Goal: Information Seeking & Learning: Learn about a topic

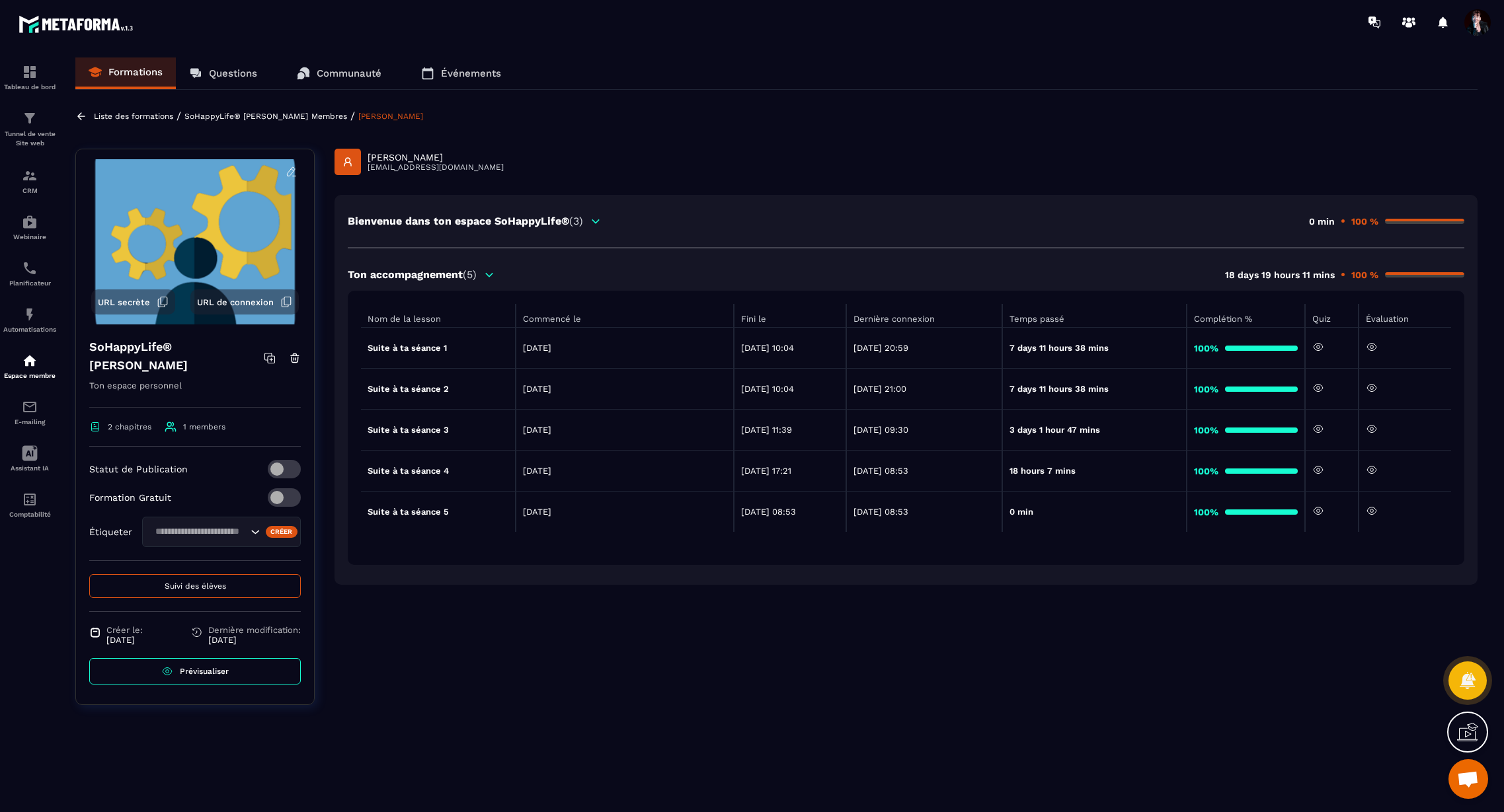
click at [143, 113] on p "Liste des formations" at bounding box center [133, 116] width 79 height 9
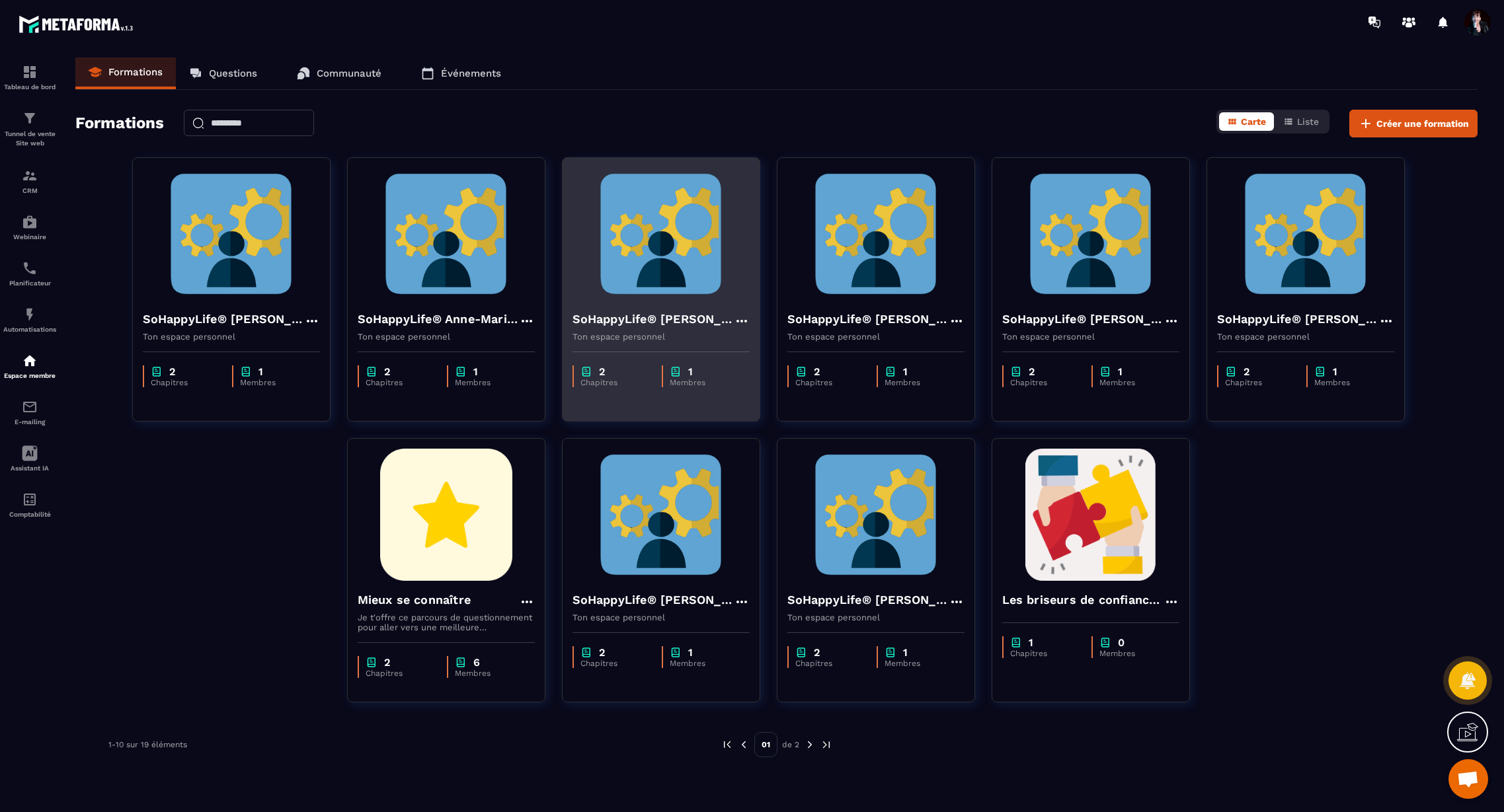
click at [650, 291] on img at bounding box center [661, 234] width 177 height 132
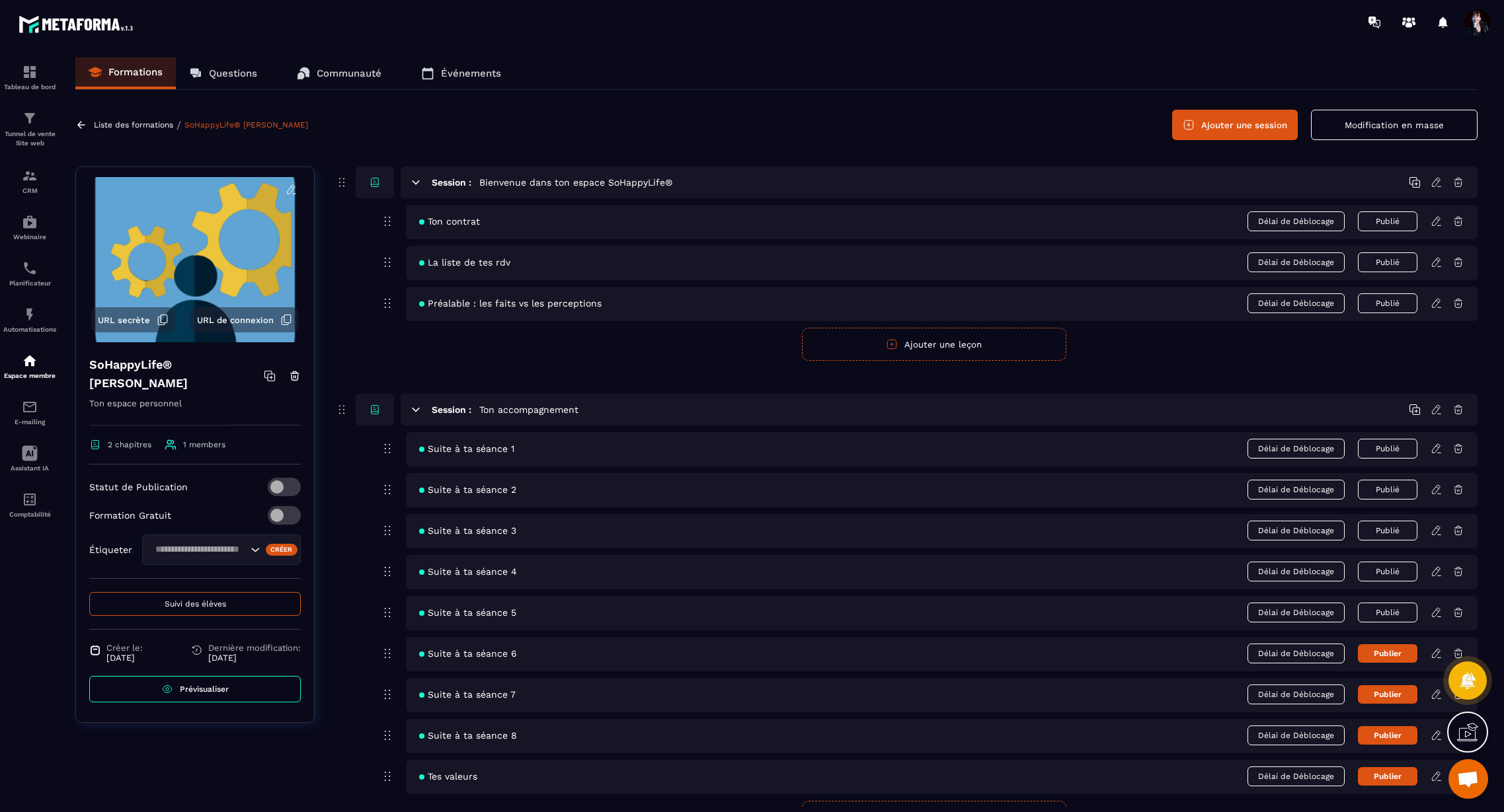
click at [1438, 613] on icon at bounding box center [1436, 612] width 12 height 12
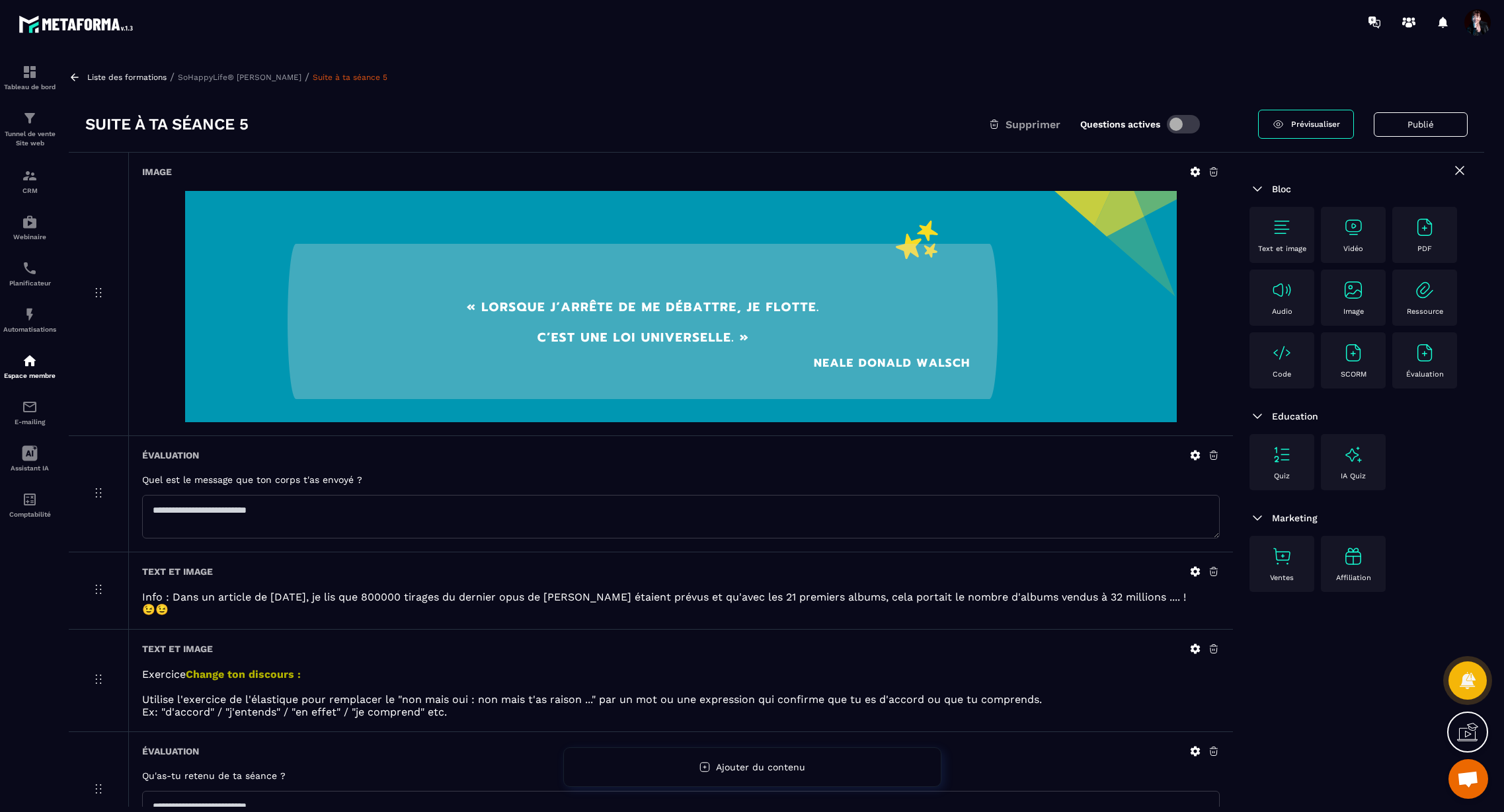
click at [125, 78] on p "Liste des formations" at bounding box center [127, 77] width 79 height 9
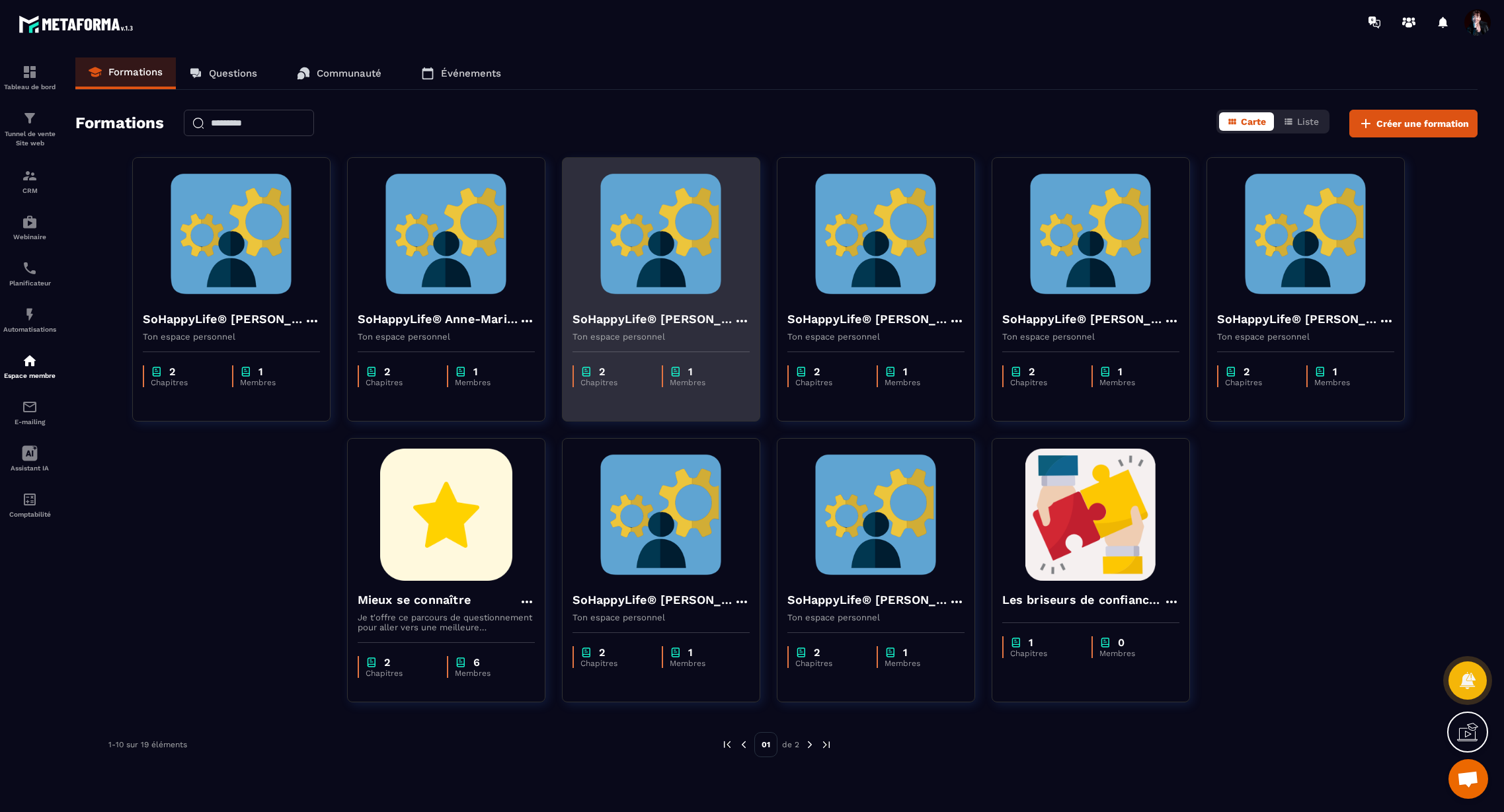
click at [663, 233] on img at bounding box center [661, 234] width 177 height 132
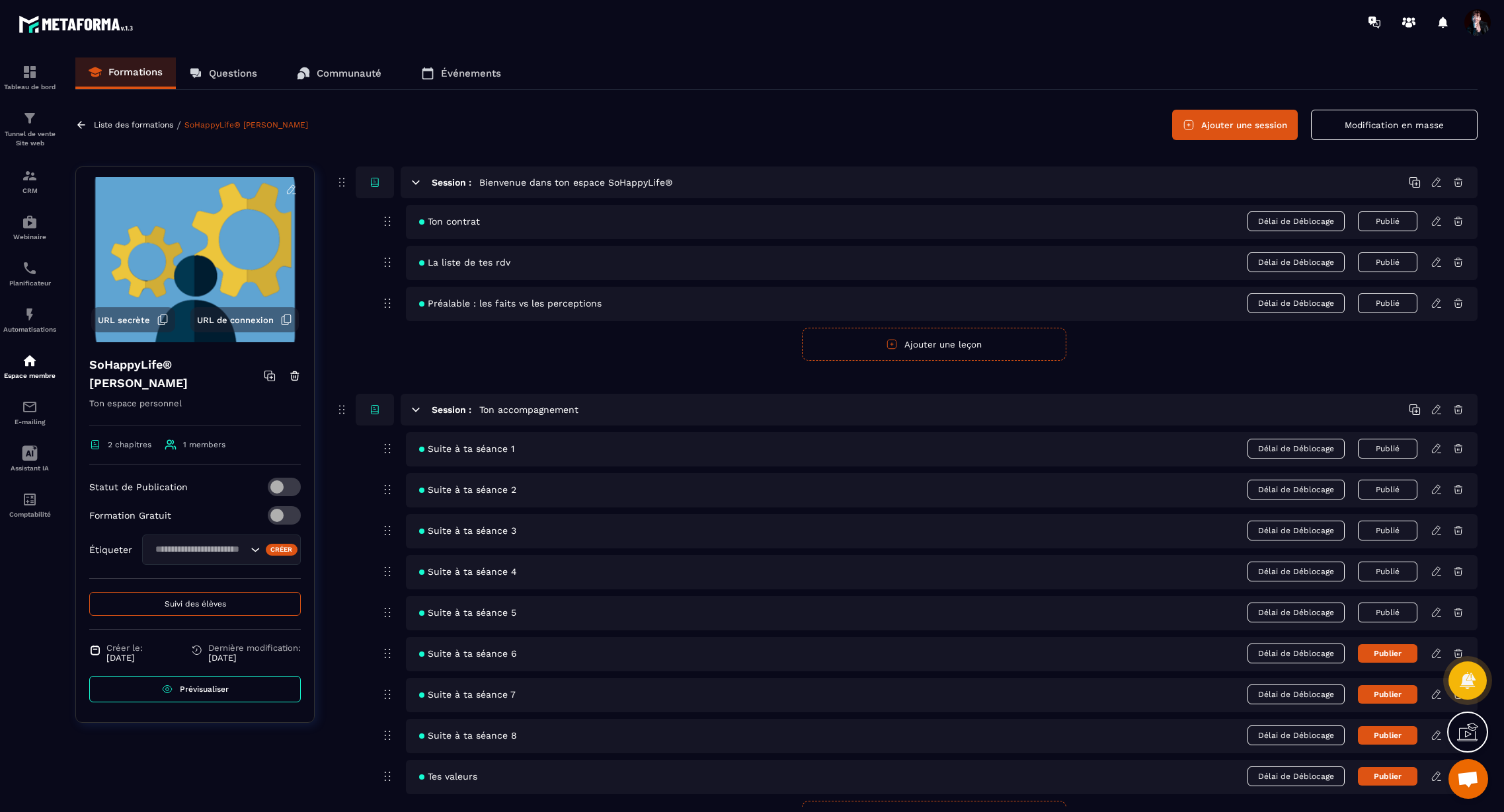
click at [1434, 613] on icon at bounding box center [1436, 612] width 8 height 9
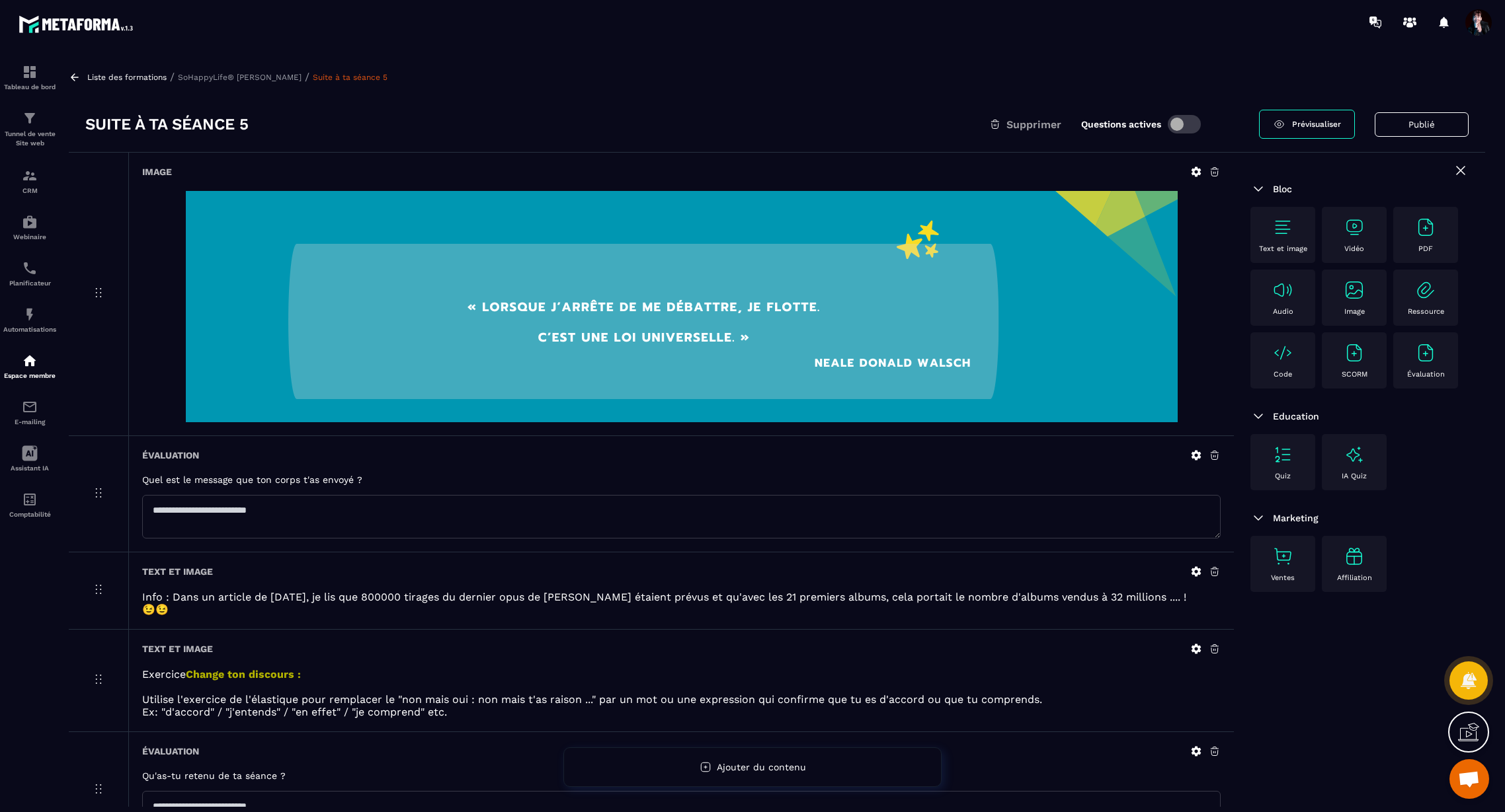
click at [252, 80] on p "SoHappyLife® [PERSON_NAME]" at bounding box center [240, 77] width 124 height 9
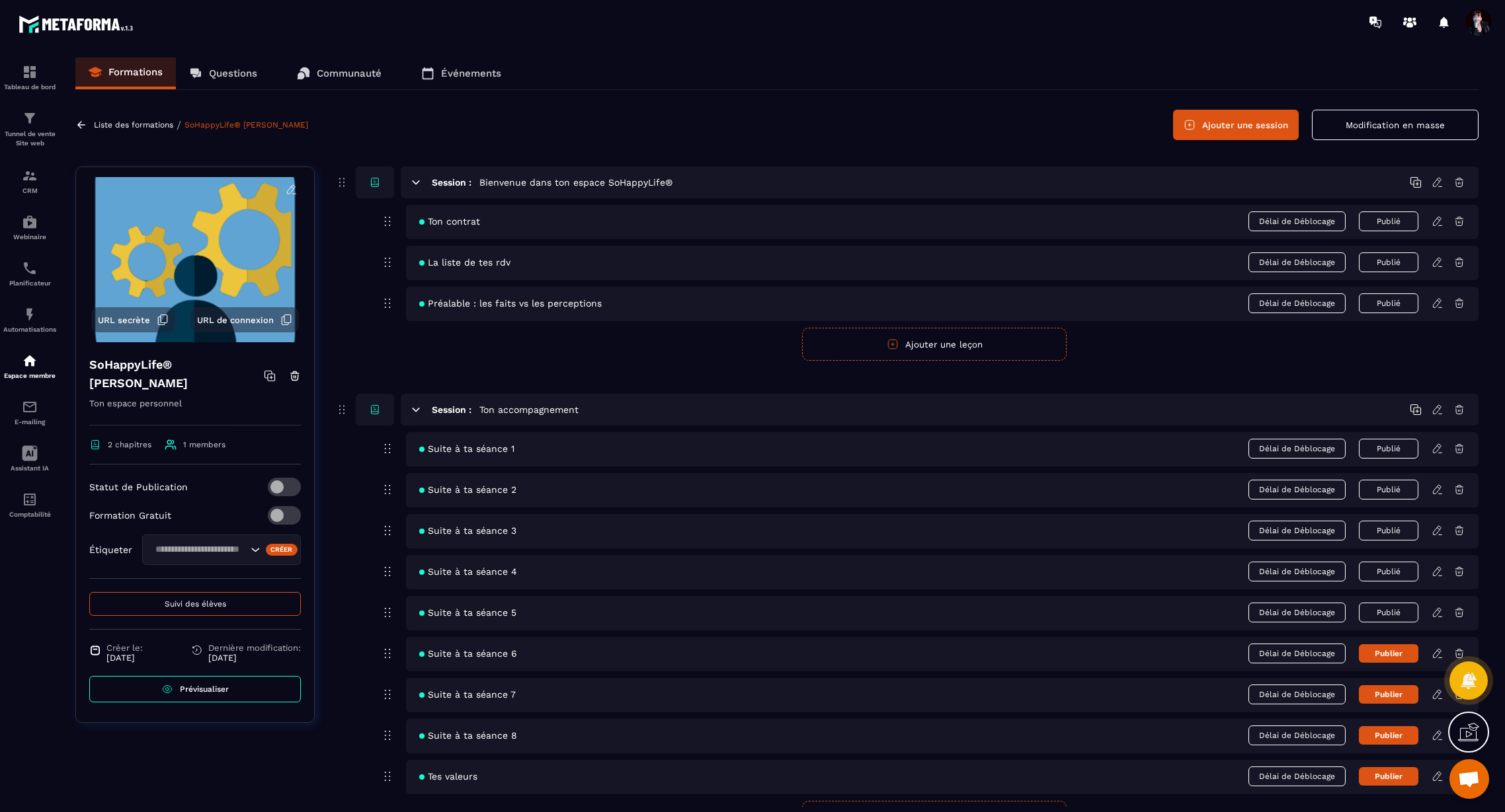
click at [1436, 571] on icon at bounding box center [1437, 572] width 12 height 12
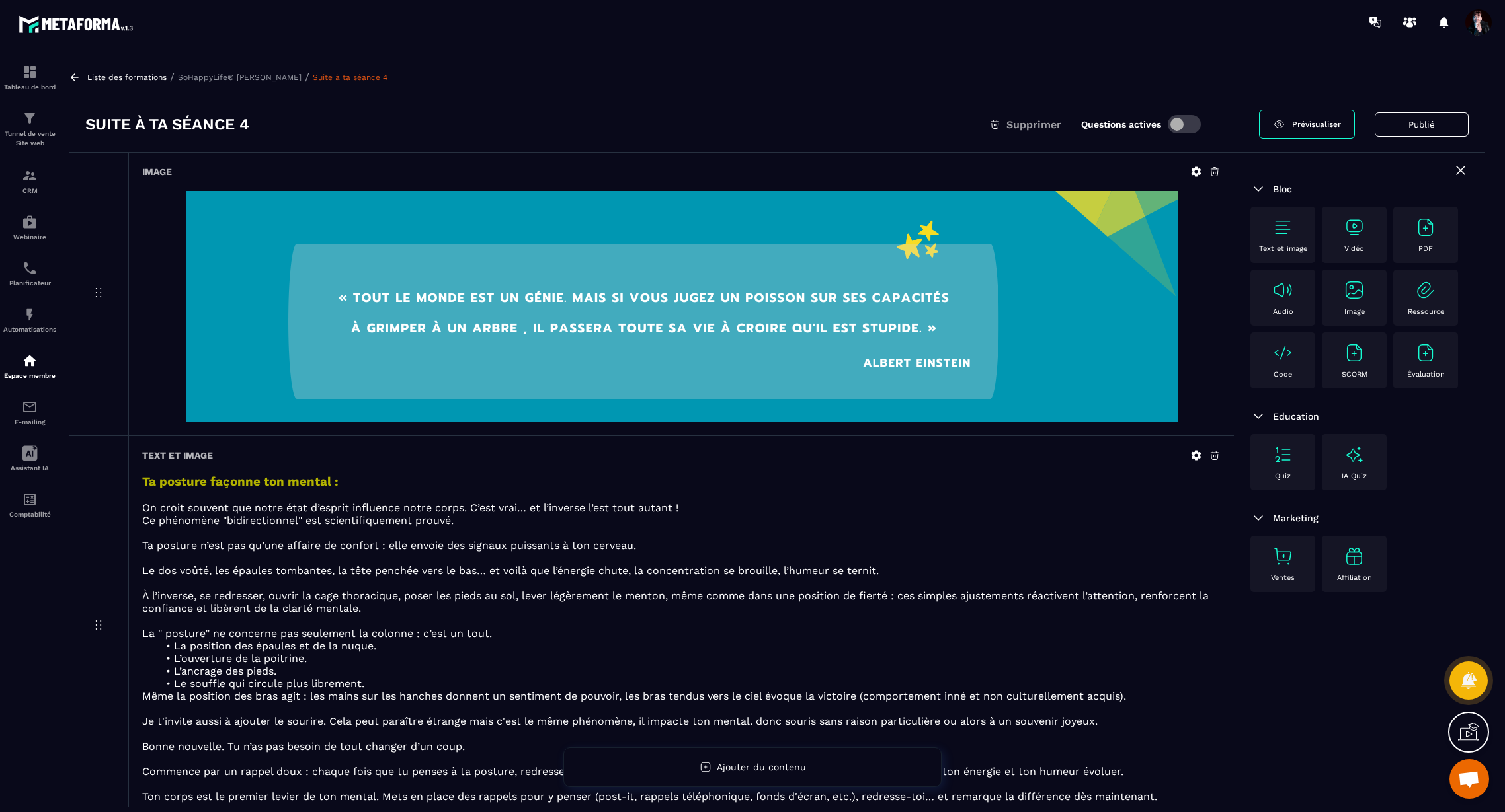
click at [219, 74] on p "SoHappyLife® [PERSON_NAME]" at bounding box center [240, 77] width 124 height 9
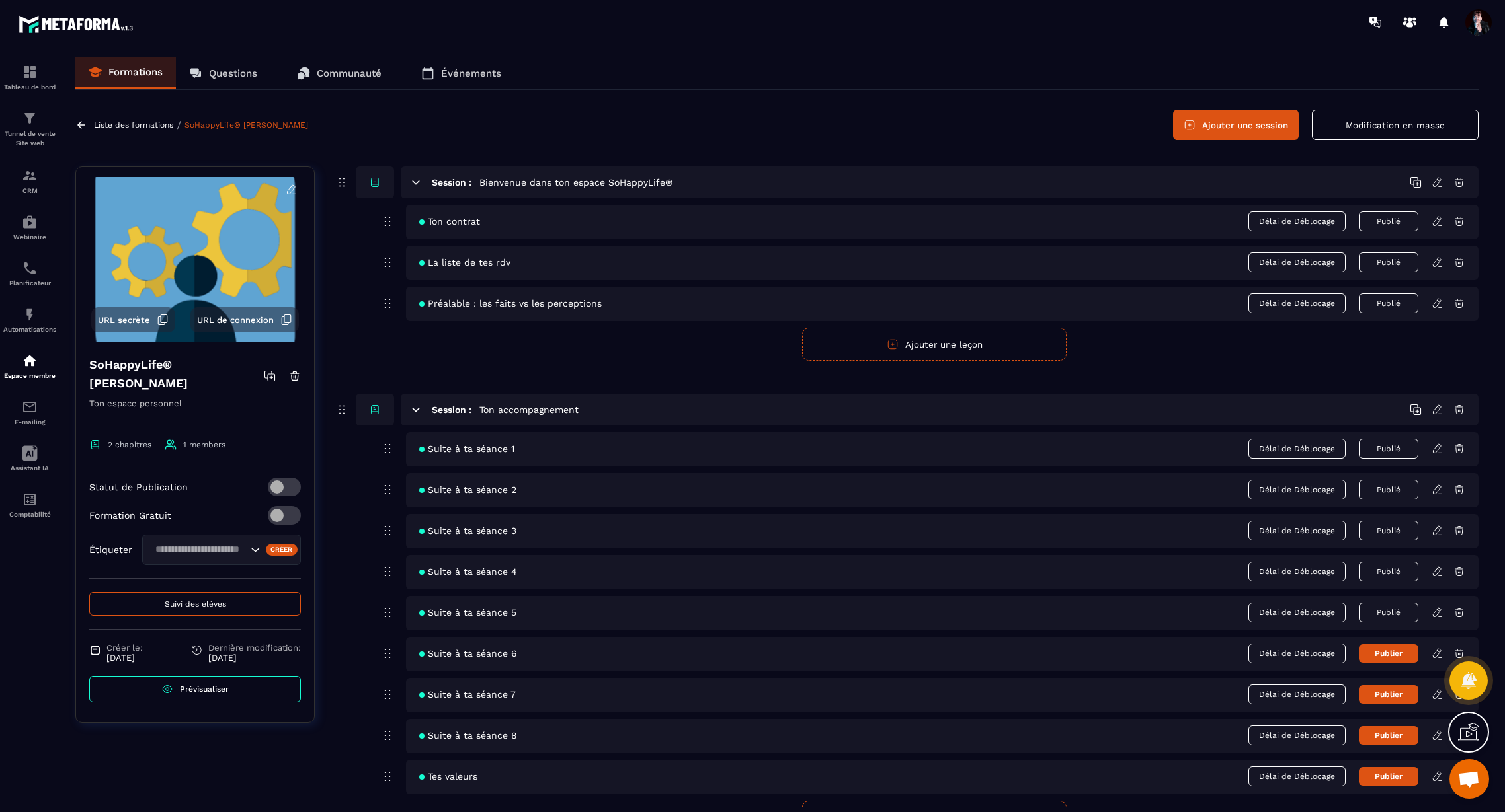
click at [1434, 493] on icon at bounding box center [1437, 489] width 12 height 12
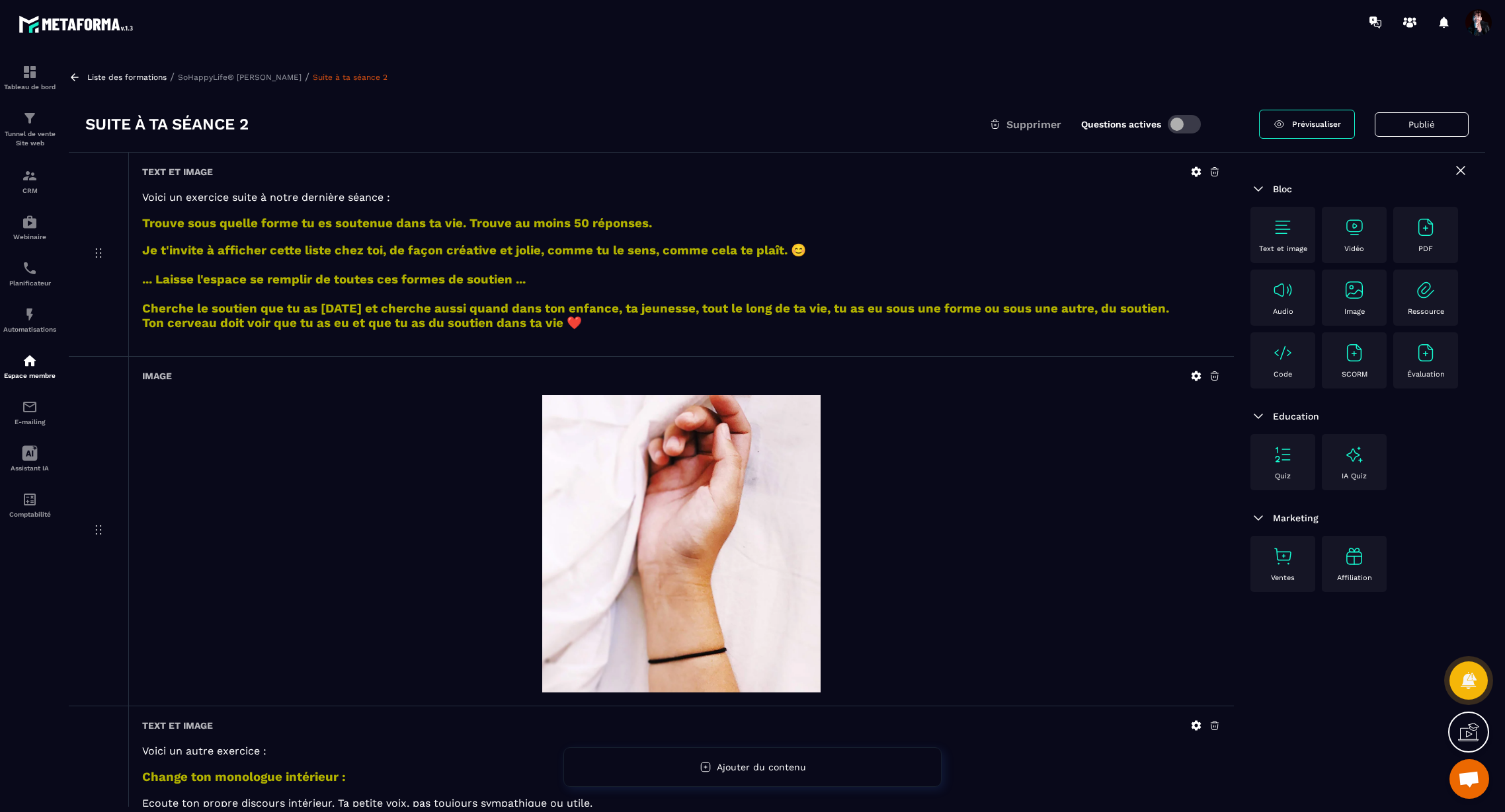
click at [228, 75] on p "SoHappyLife® [PERSON_NAME]" at bounding box center [240, 77] width 124 height 9
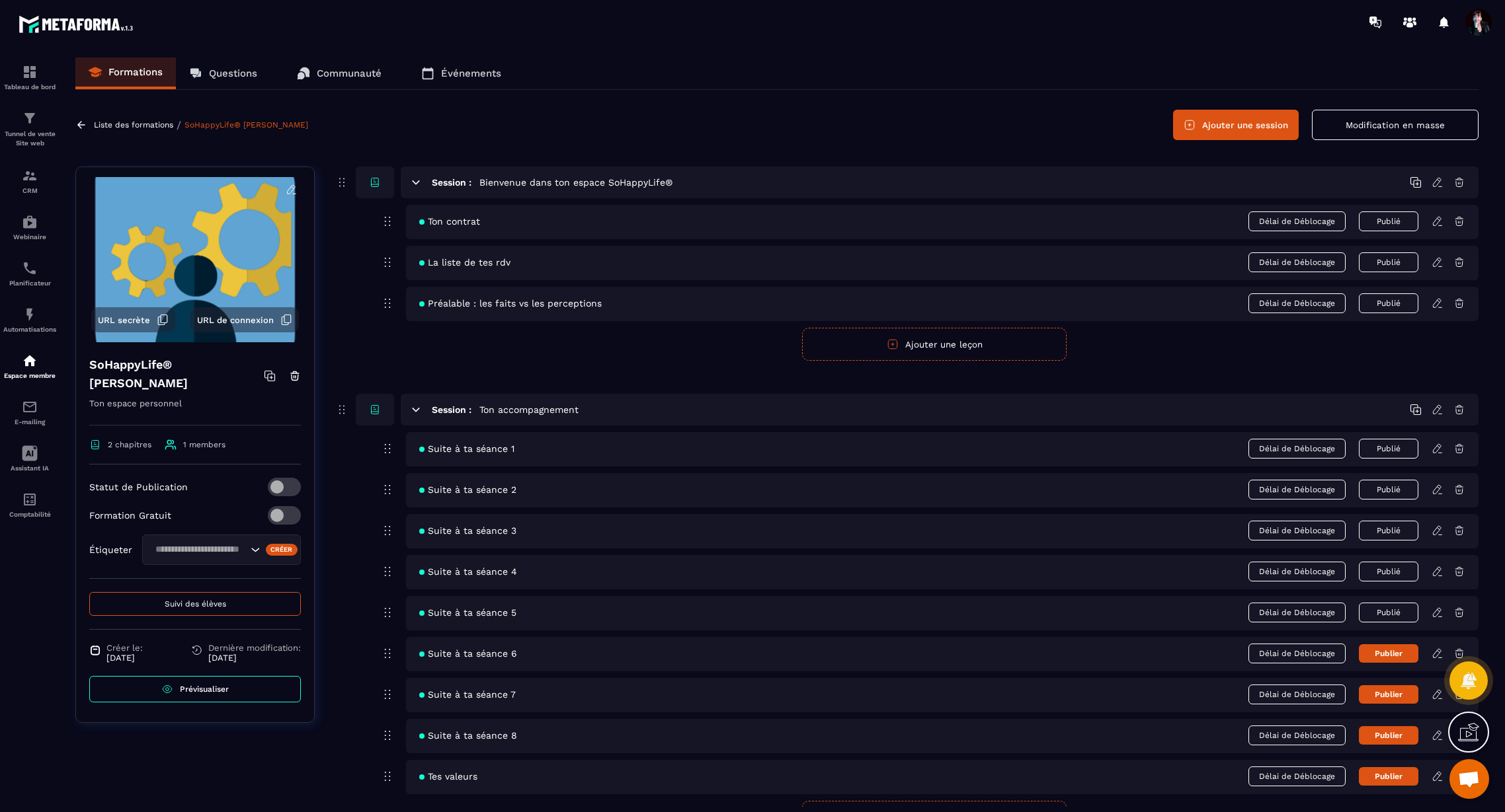
click at [1437, 448] on icon at bounding box center [1437, 449] width 12 height 12
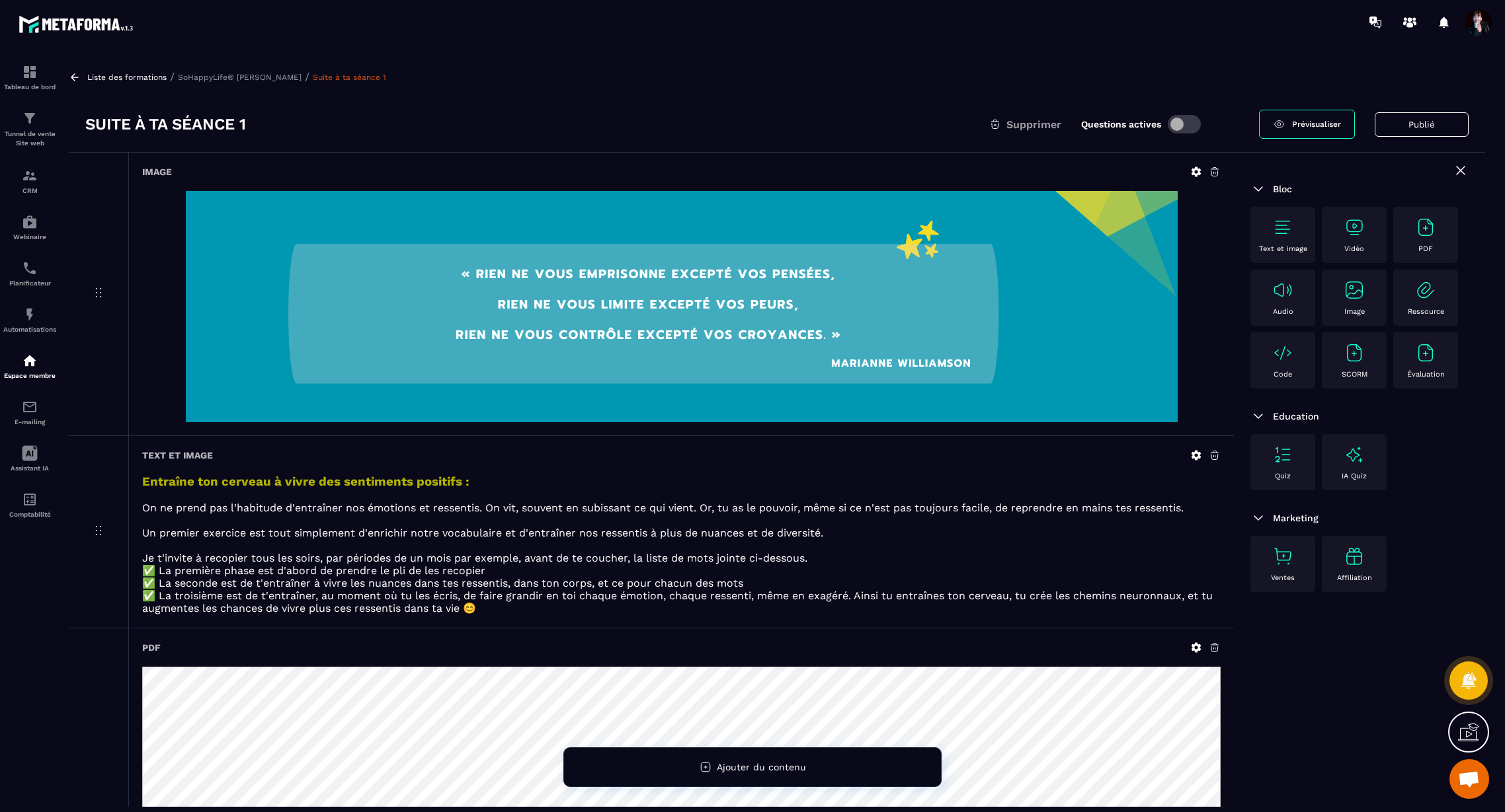
click at [209, 78] on p "SoHappyLife® [PERSON_NAME]" at bounding box center [240, 77] width 124 height 9
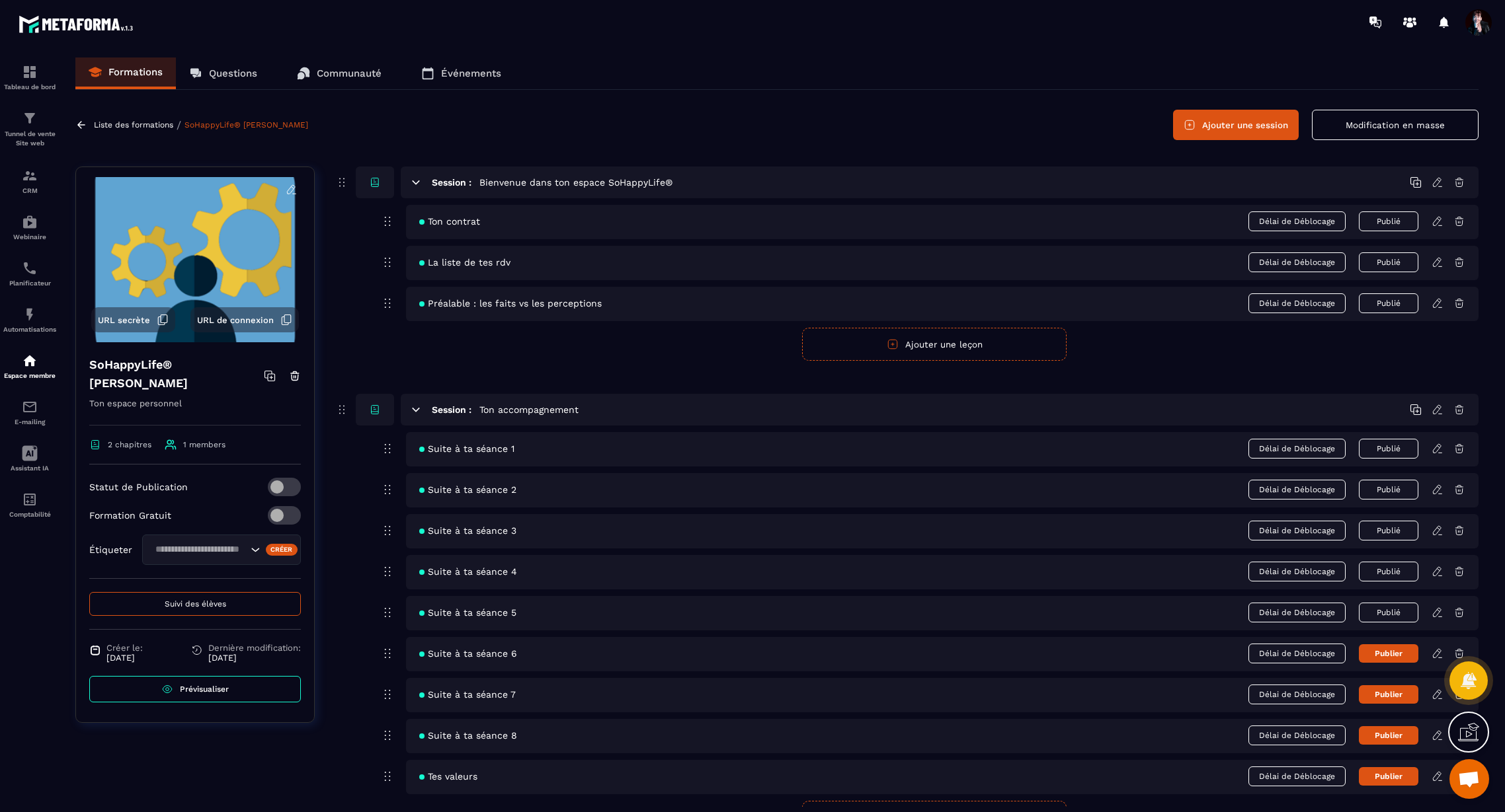
click at [142, 121] on p "Liste des formations" at bounding box center [134, 125] width 79 height 9
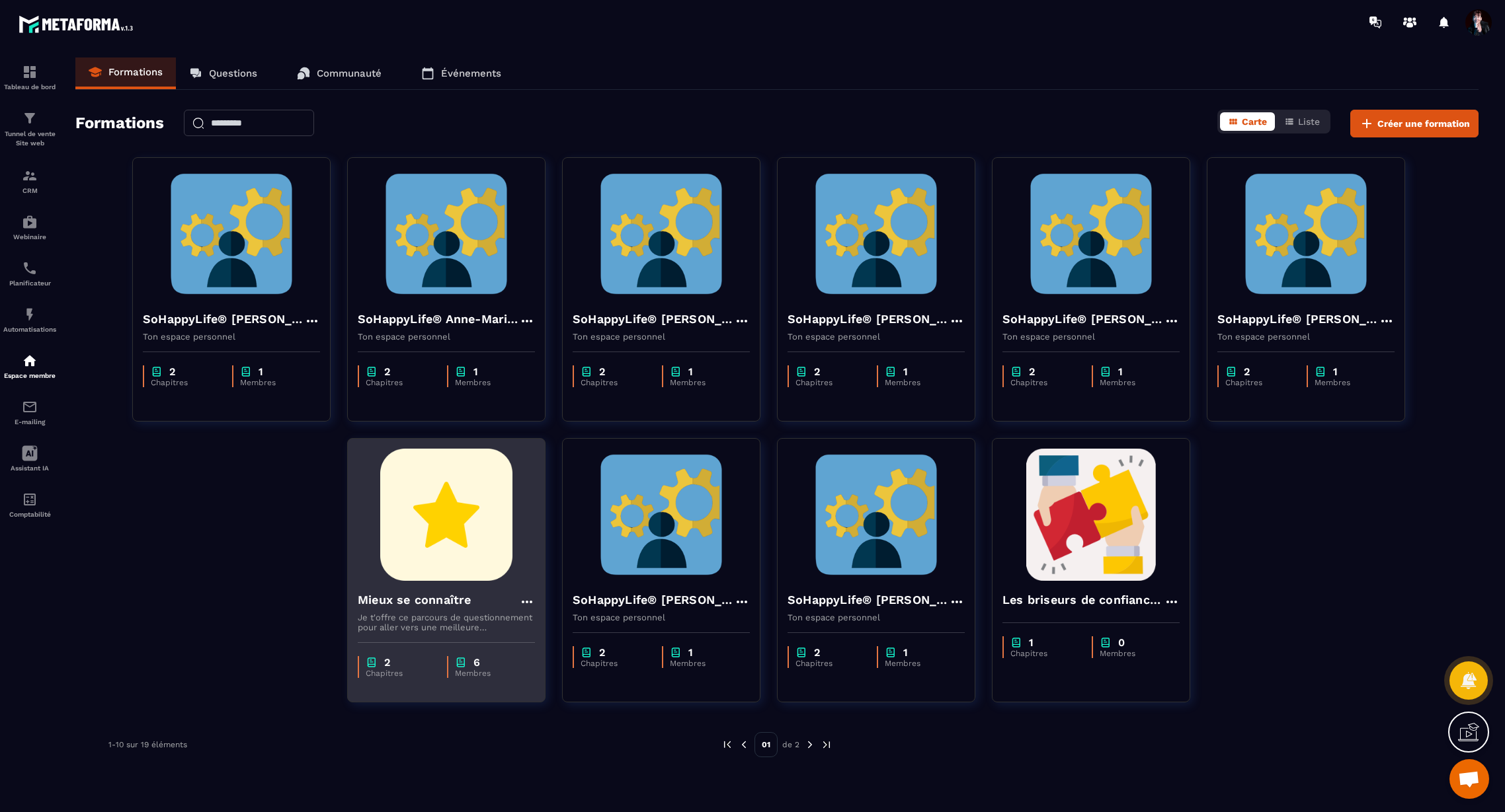
click at [471, 546] on img at bounding box center [446, 514] width 177 height 132
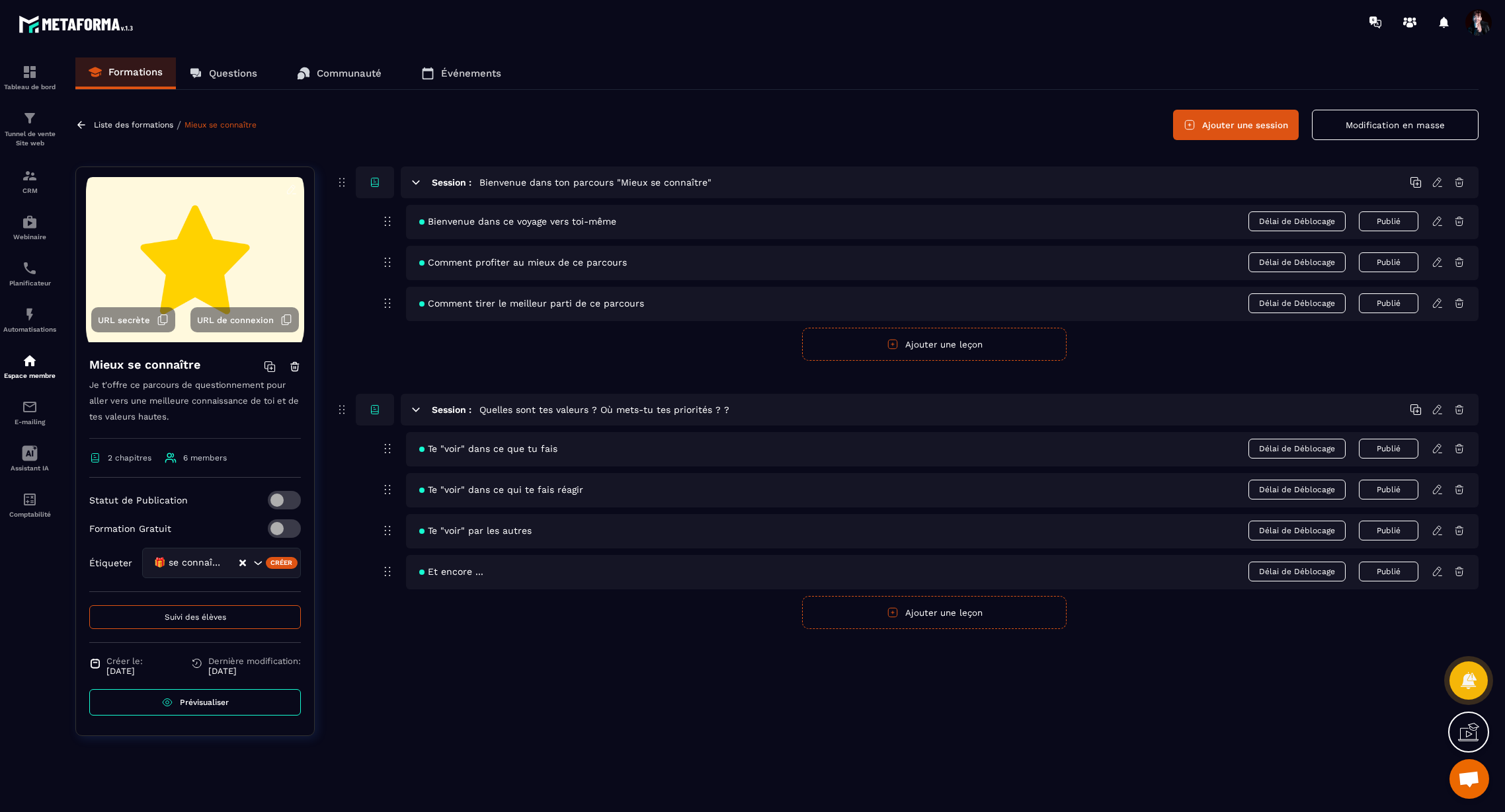
click at [155, 123] on p "Liste des formations" at bounding box center [134, 125] width 79 height 9
